Goal: Transaction & Acquisition: Book appointment/travel/reservation

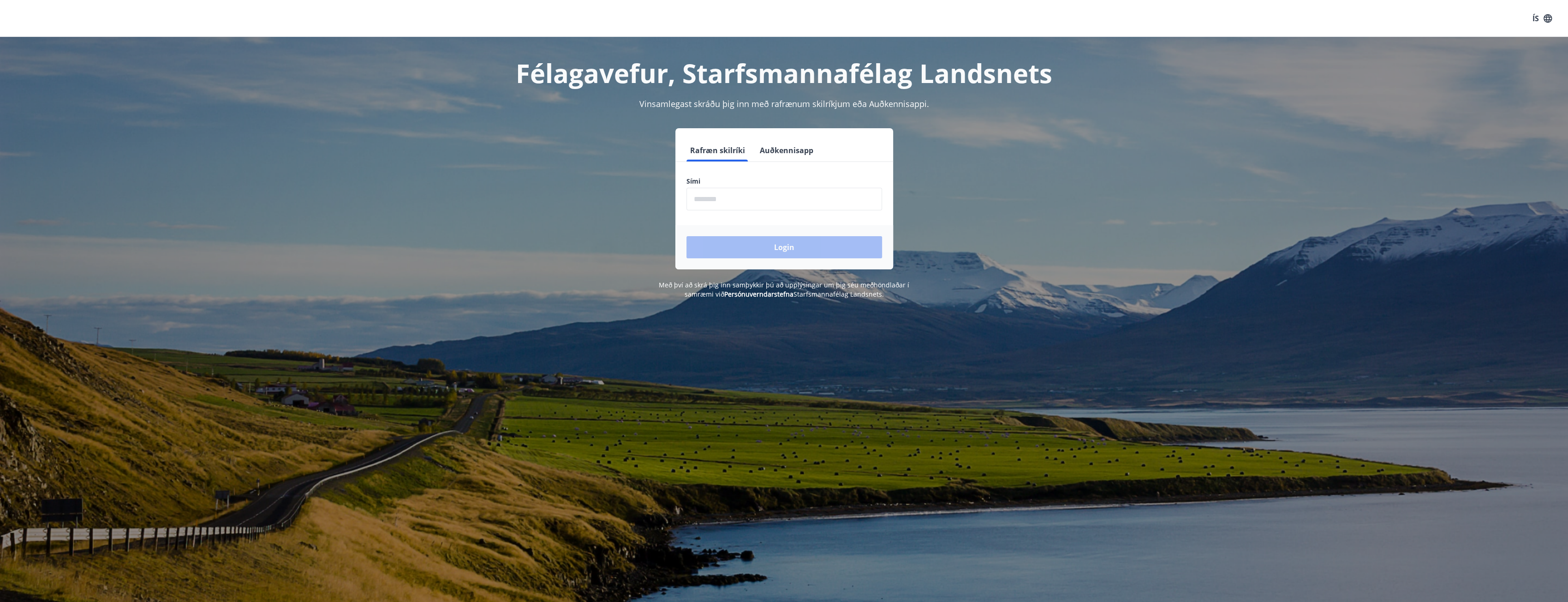
click at [712, 202] on input "phone" at bounding box center [784, 199] width 196 height 23
type input "********"
click at [819, 256] on button "Login" at bounding box center [784, 247] width 196 height 22
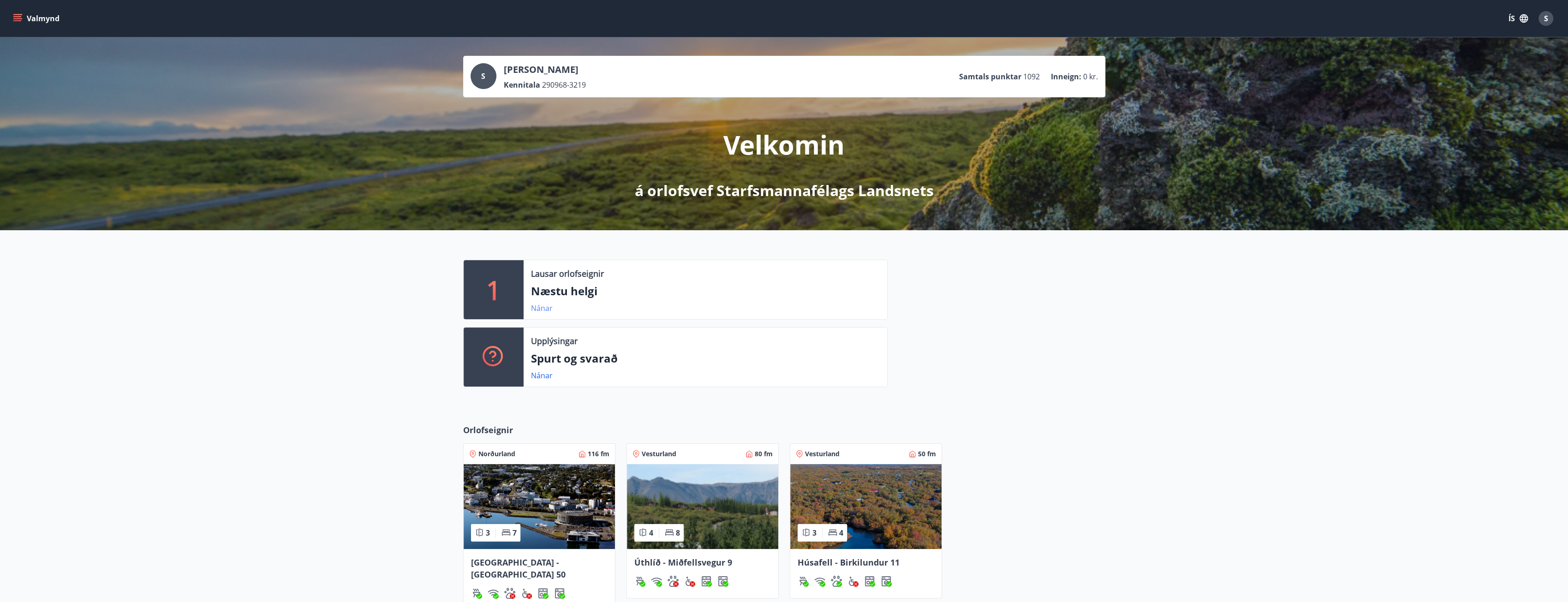
click at [542, 309] on link "Nánar" at bounding box center [541, 308] width 21 height 10
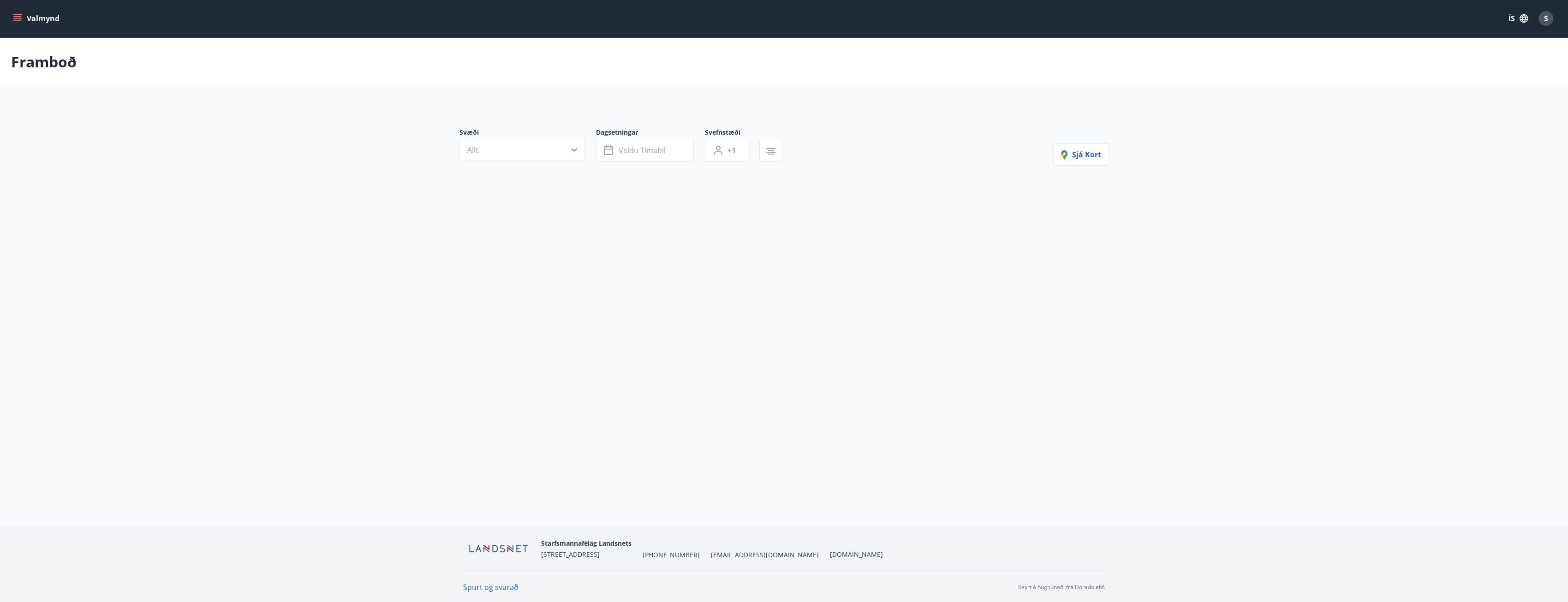
type input "*"
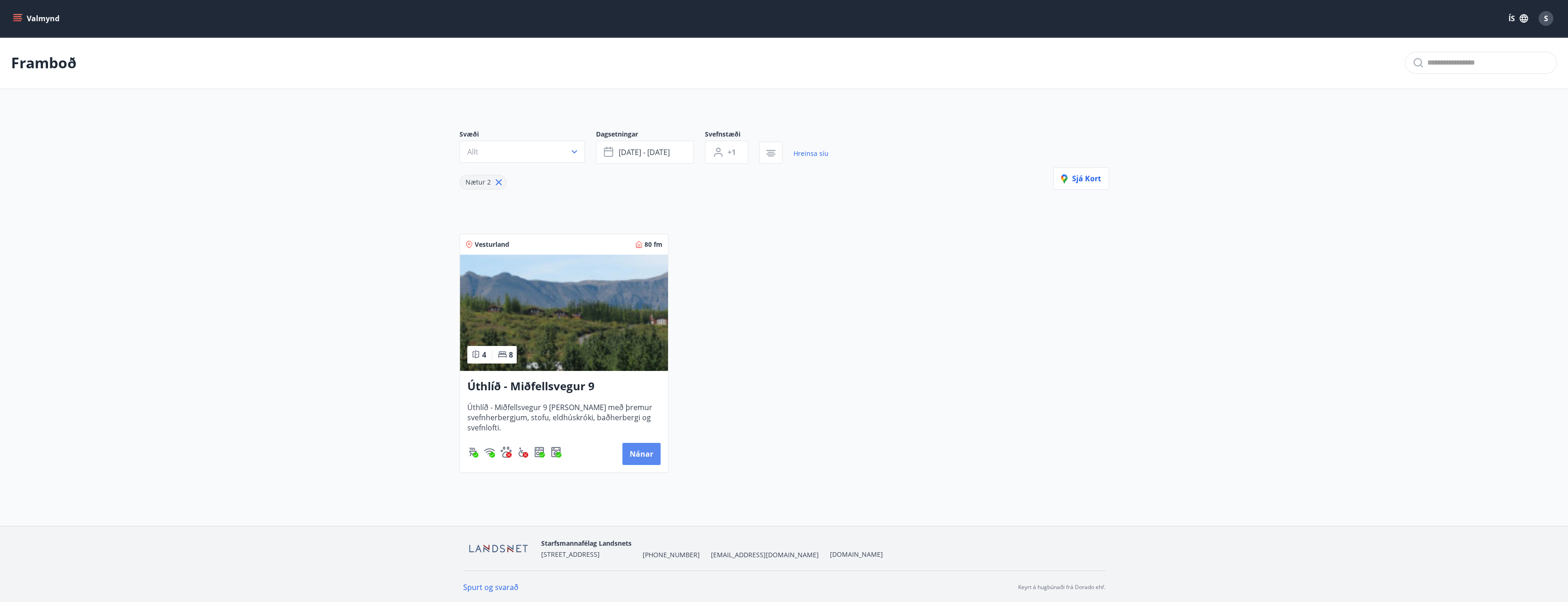
click at [635, 450] on button "Nánar" at bounding box center [641, 453] width 39 height 22
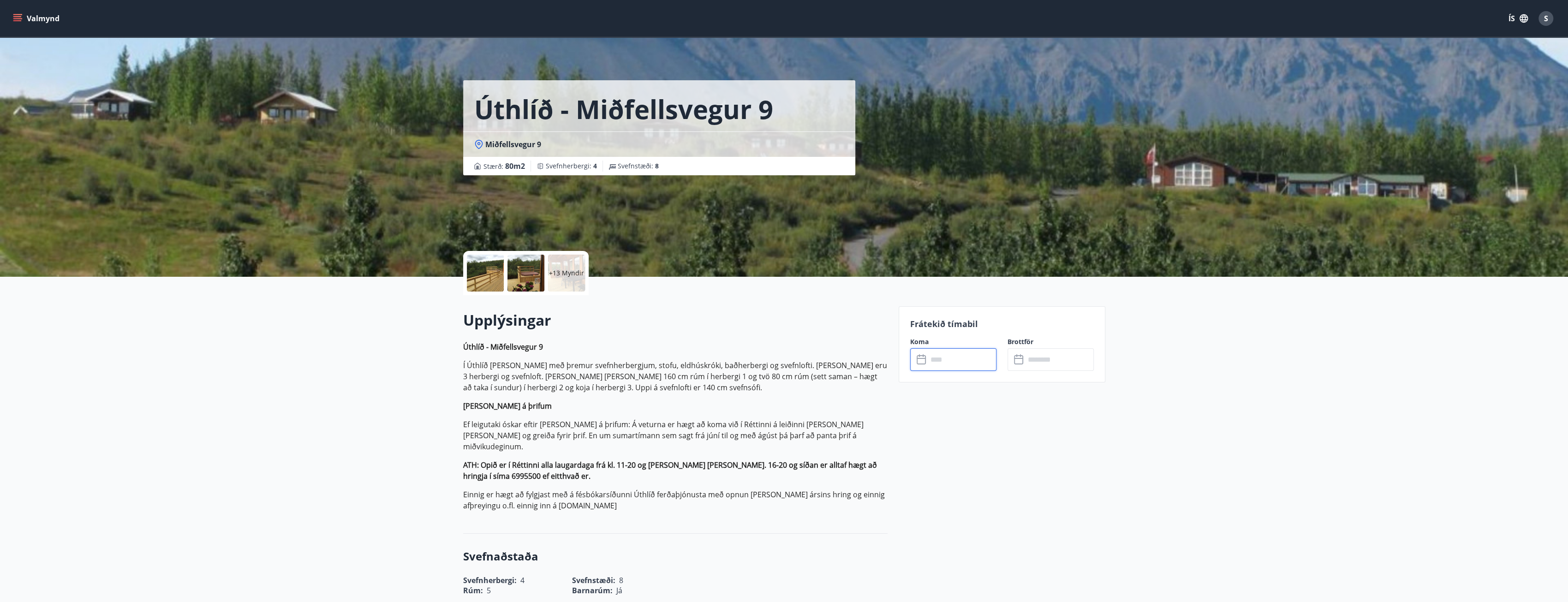
click at [932, 362] on input "text" at bounding box center [962, 359] width 68 height 23
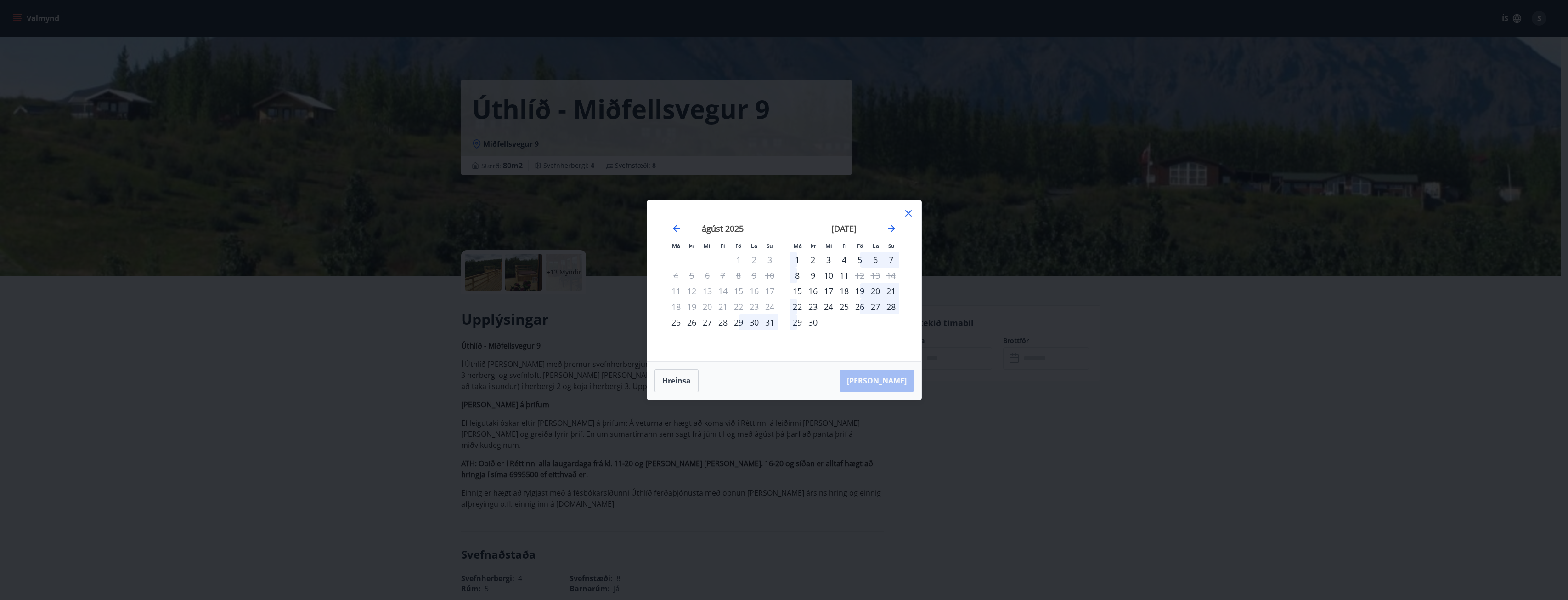
click at [740, 323] on div "29" at bounding box center [738, 322] width 16 height 16
click at [796, 263] on div "1" at bounding box center [797, 259] width 16 height 16
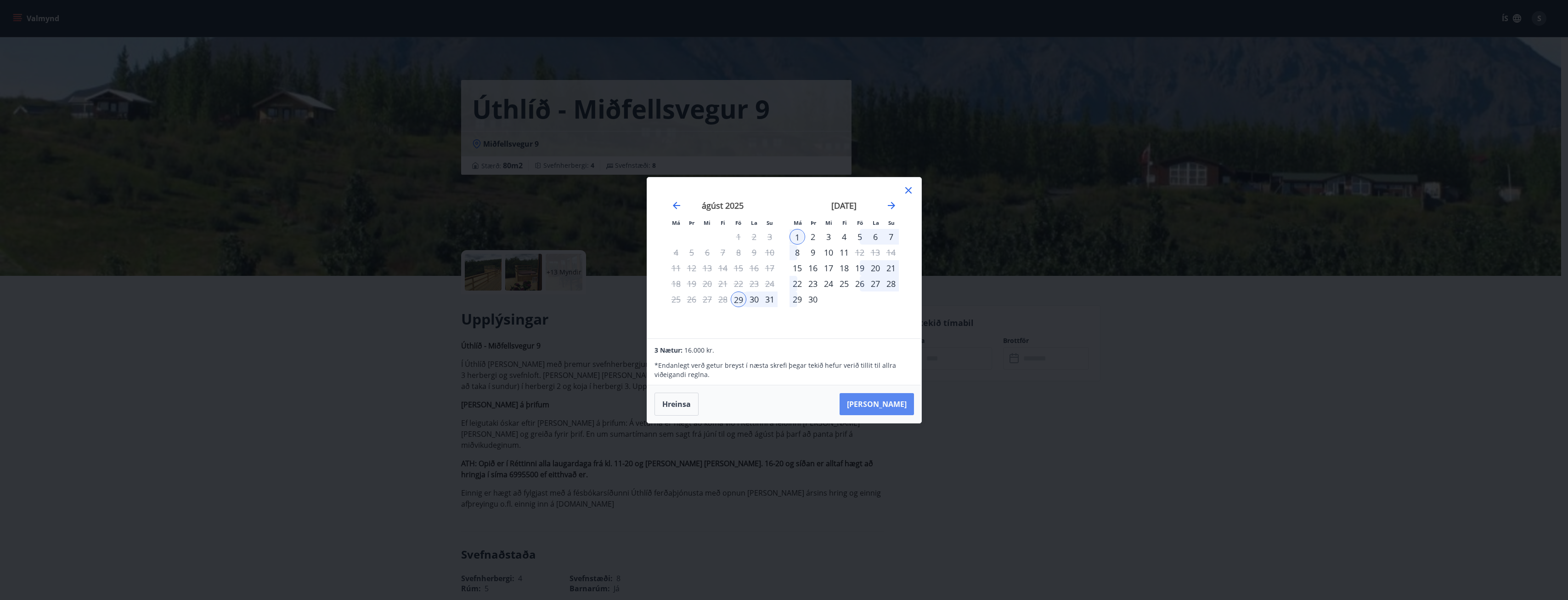
click at [887, 404] on button "Taka Frá" at bounding box center [877, 404] width 74 height 22
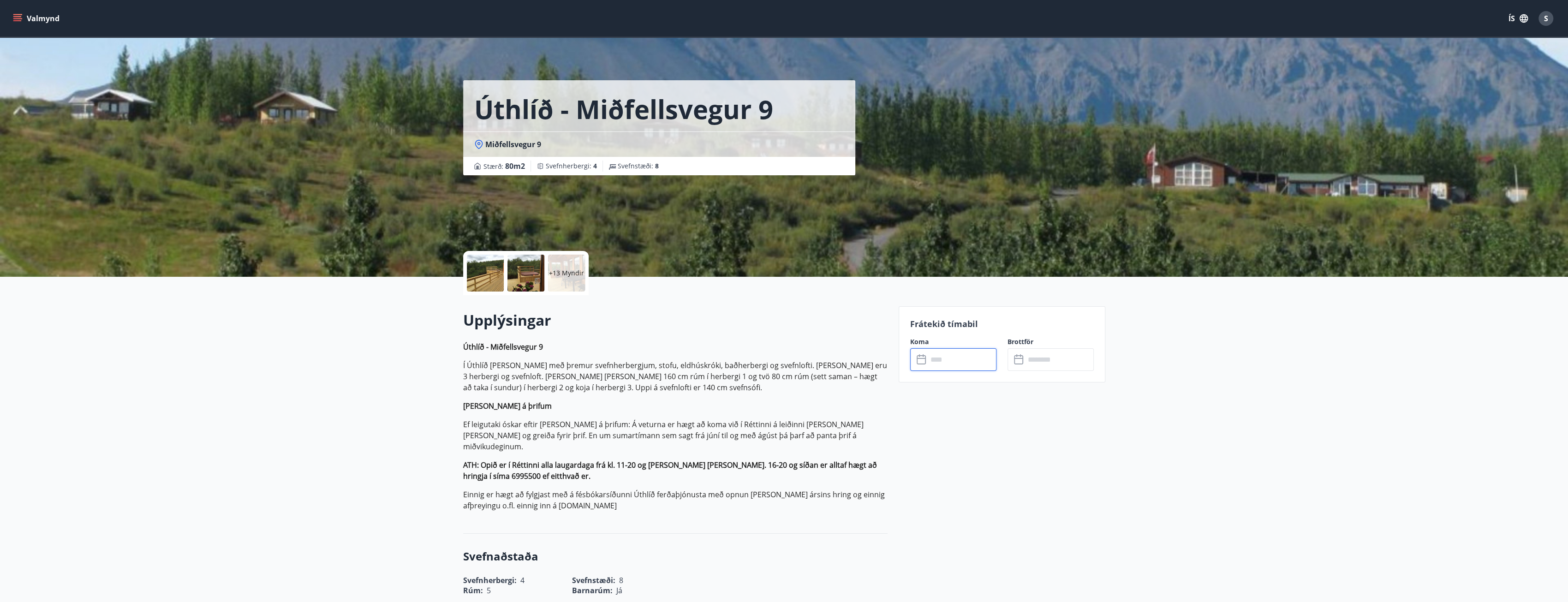
type input "******"
click at [1055, 446] on button "Greiða" at bounding box center [1050, 444] width 86 height 22
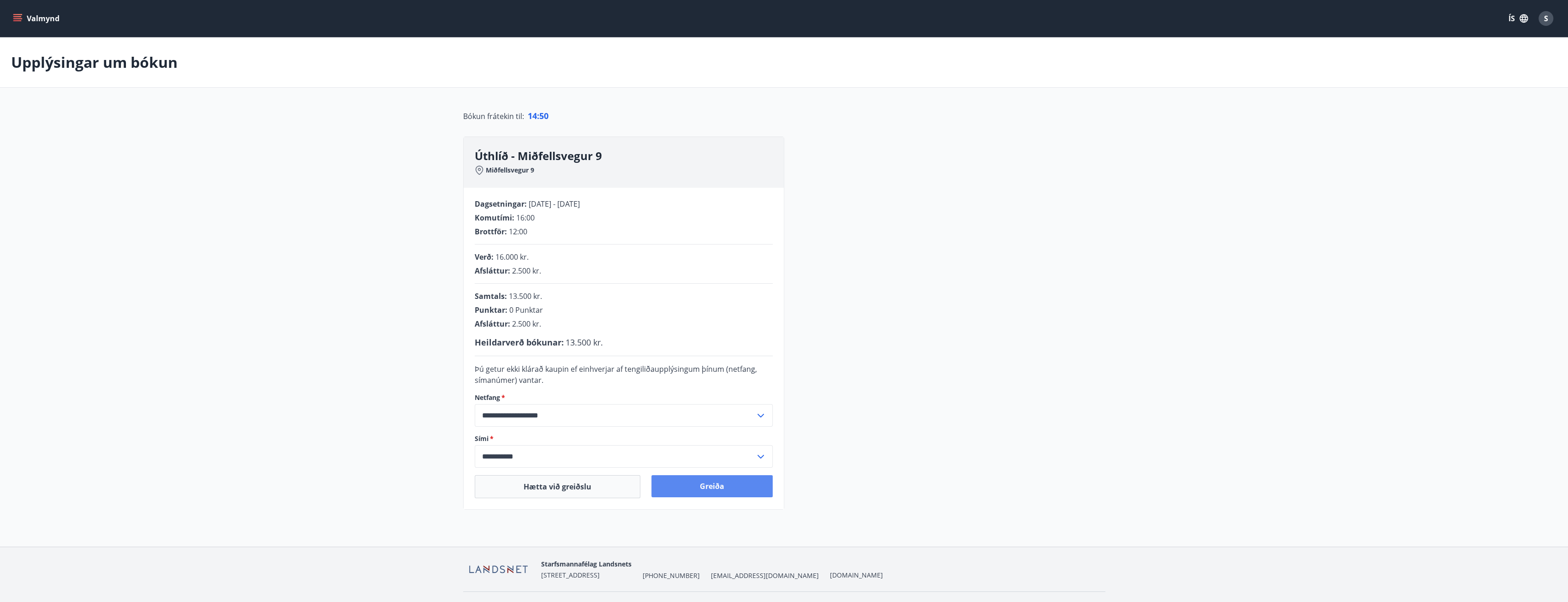
click at [712, 490] on button "Greiða" at bounding box center [712, 486] width 121 height 22
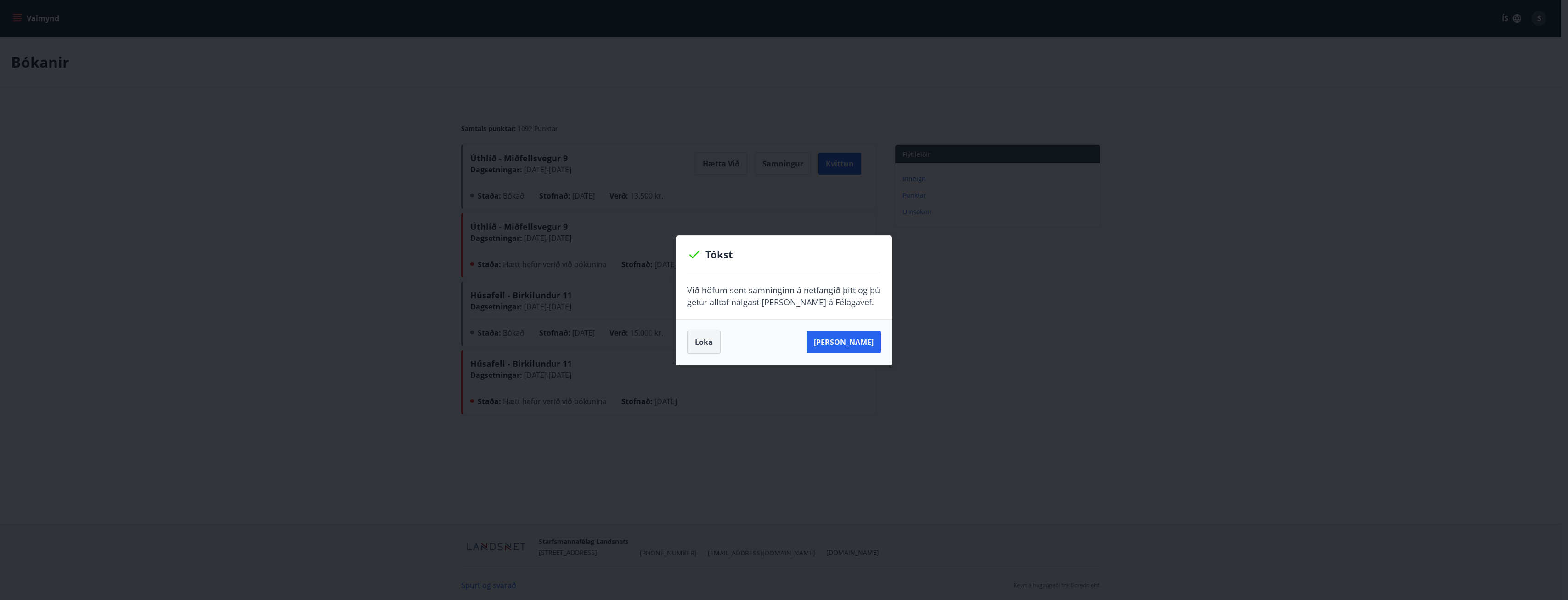
click at [702, 342] on button "Loka" at bounding box center [704, 342] width 33 height 23
